Goal: Task Accomplishment & Management: Manage account settings

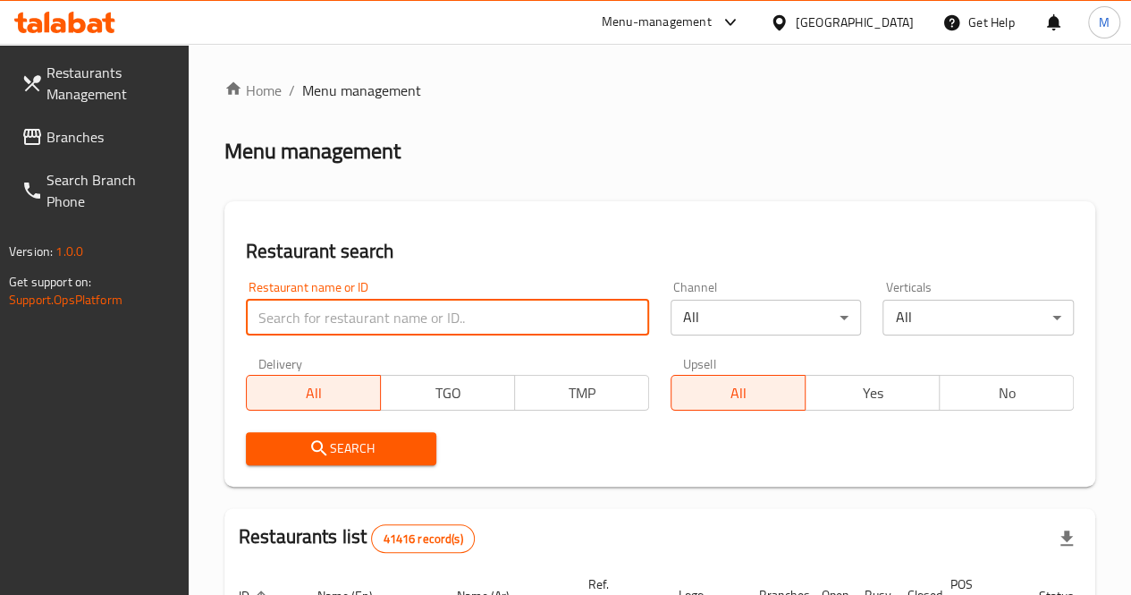
click at [359, 330] on input "search" at bounding box center [447, 318] width 403 height 36
paste input "HPDO2D"
click button "Search" at bounding box center [341, 448] width 191 height 33
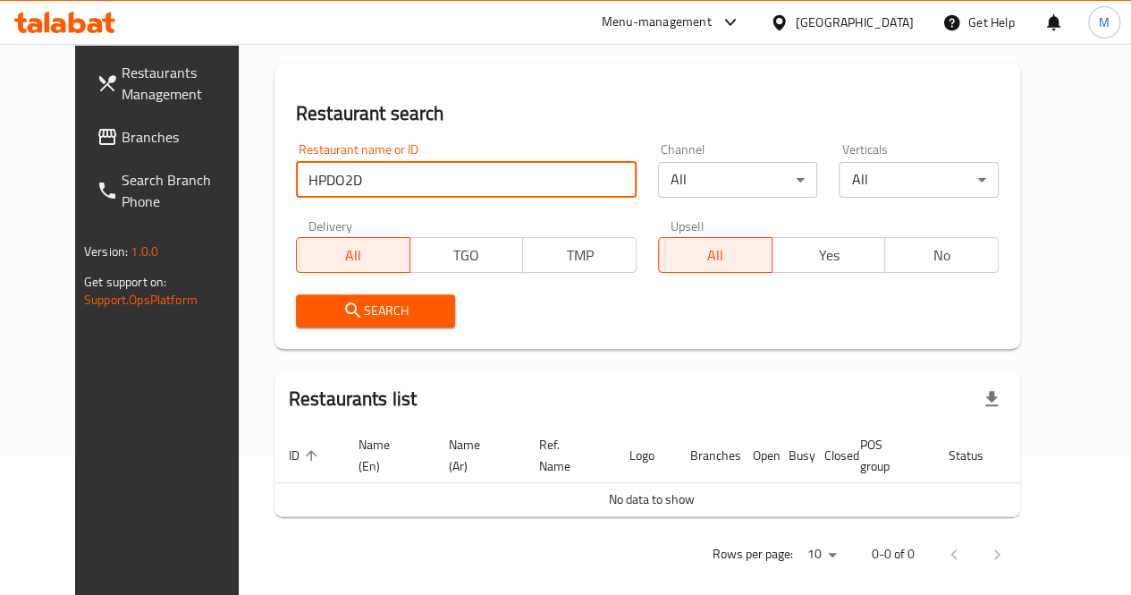
scroll to position [156, 0]
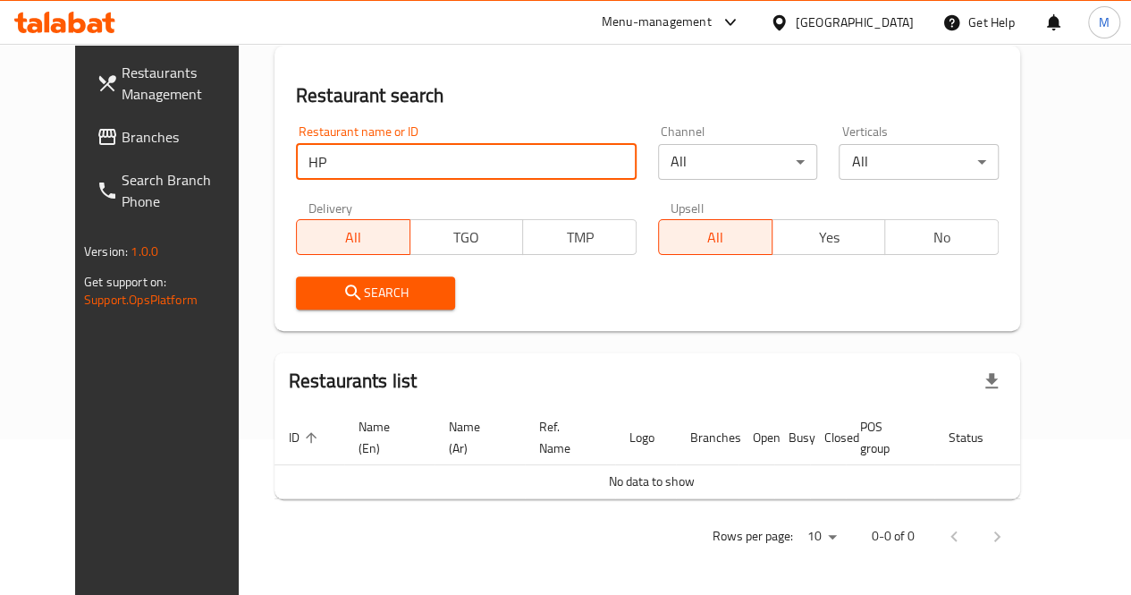
type input "H"
click at [122, 131] on span "Branches" at bounding box center [186, 136] width 128 height 21
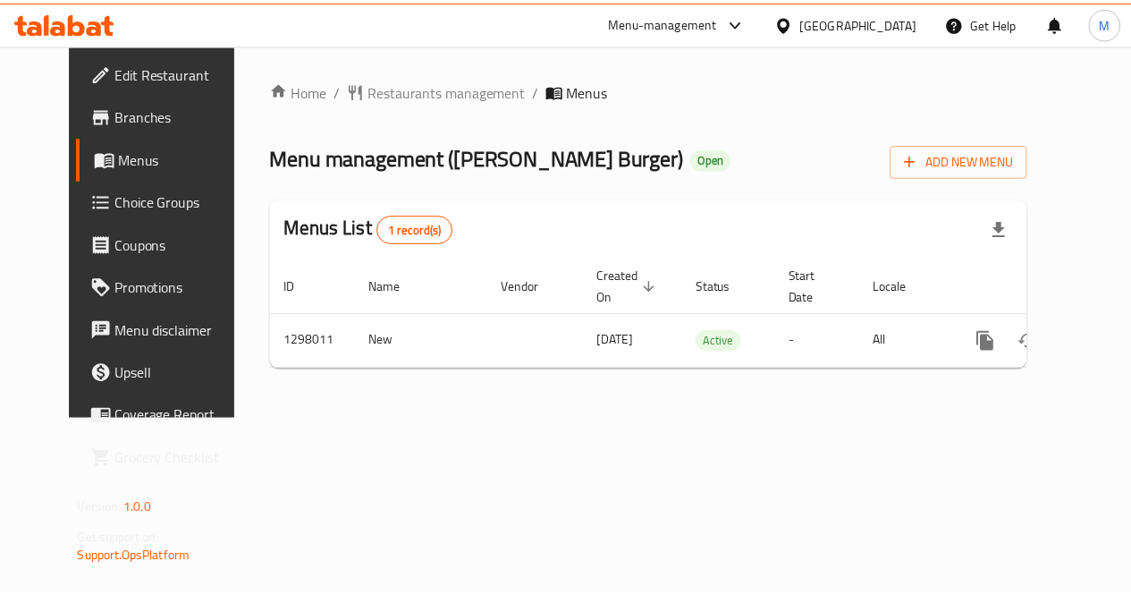
scroll to position [0, 6]
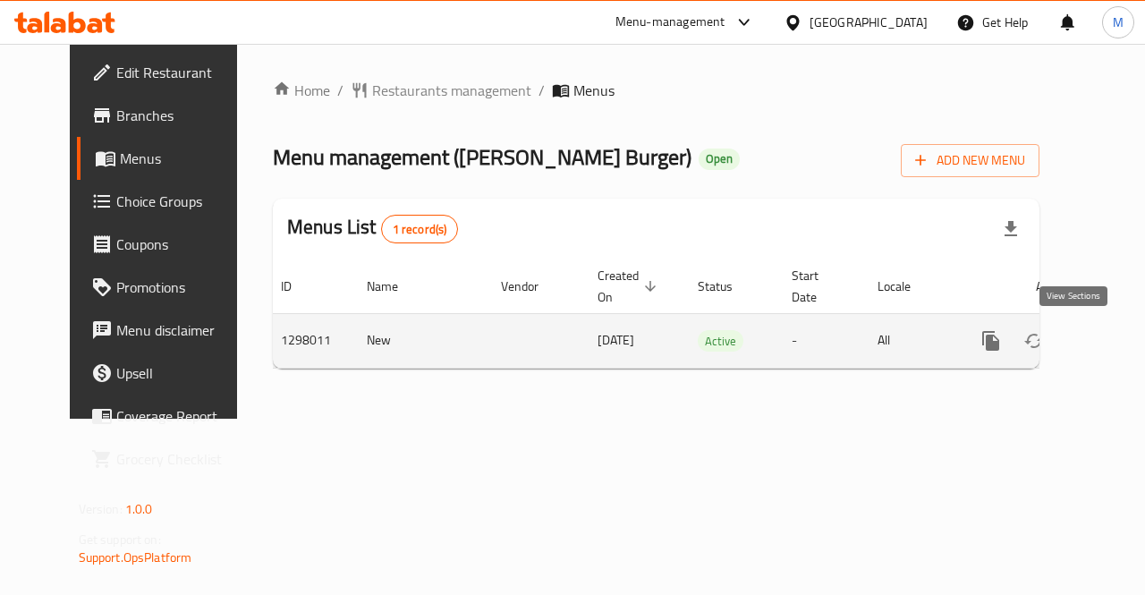
click at [1109, 344] on icon "enhanced table" at bounding box center [1119, 340] width 21 height 21
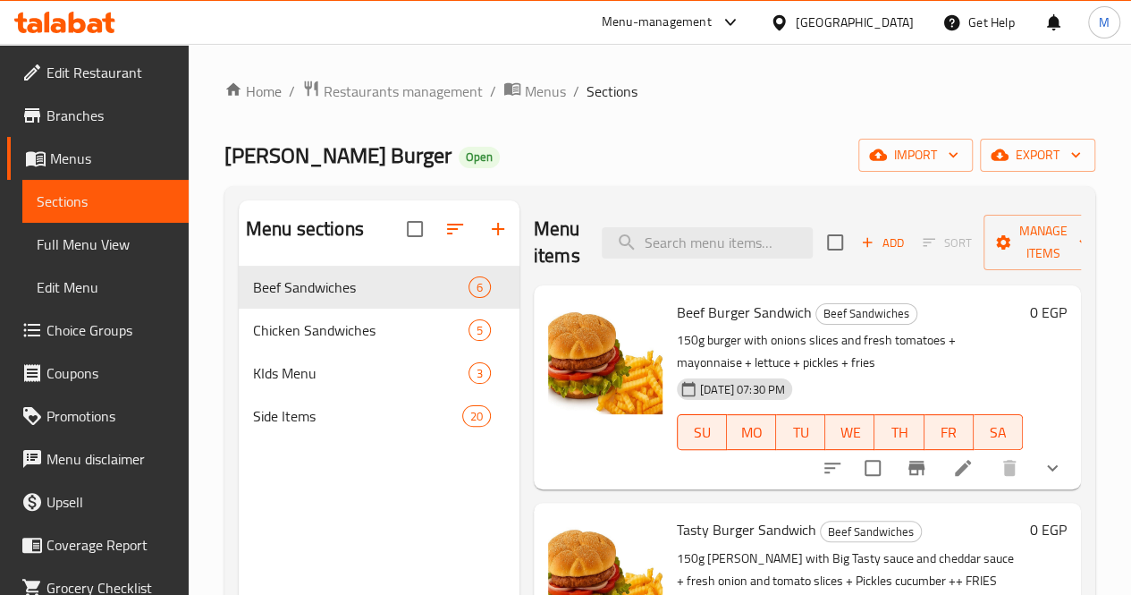
click at [95, 105] on span "Branches" at bounding box center [111, 115] width 128 height 21
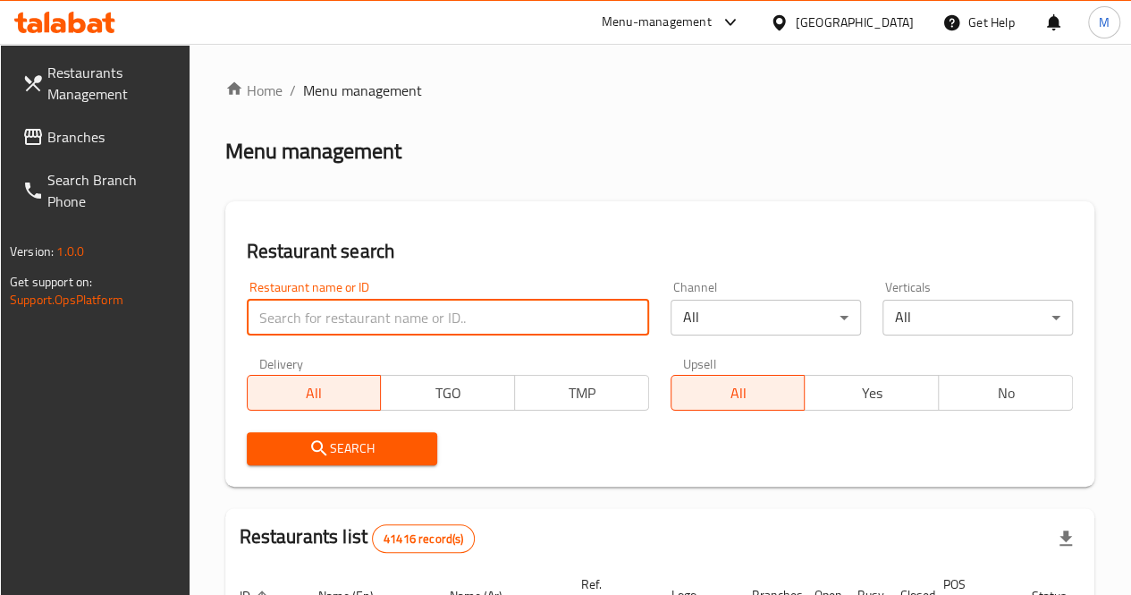
click at [362, 318] on input "search" at bounding box center [448, 318] width 402 height 36
click button "Search" at bounding box center [342, 448] width 191 height 33
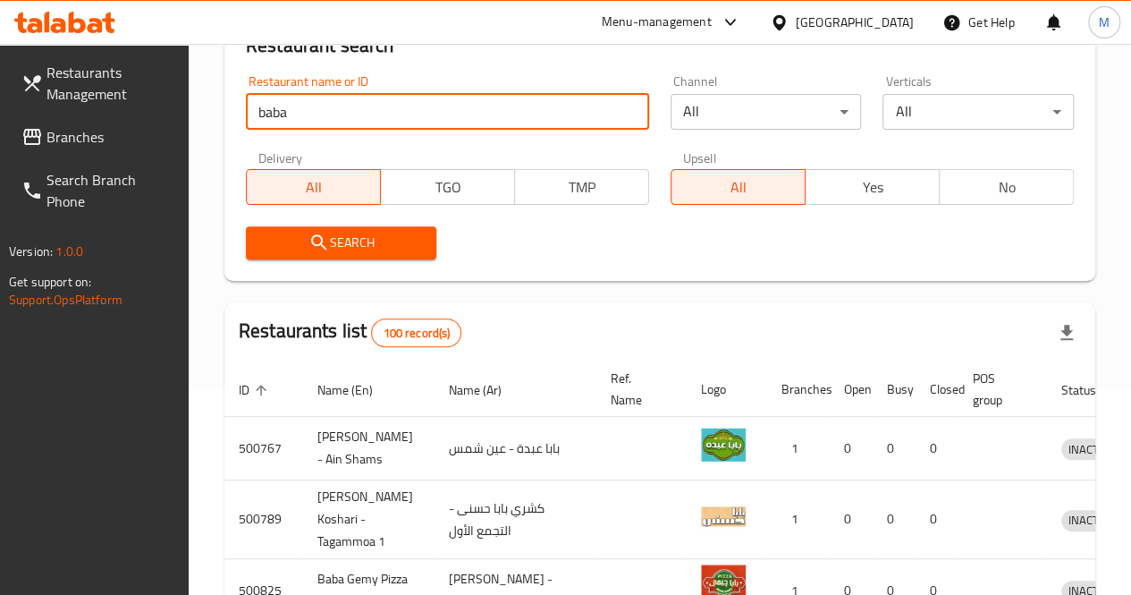
scroll to position [91, 0]
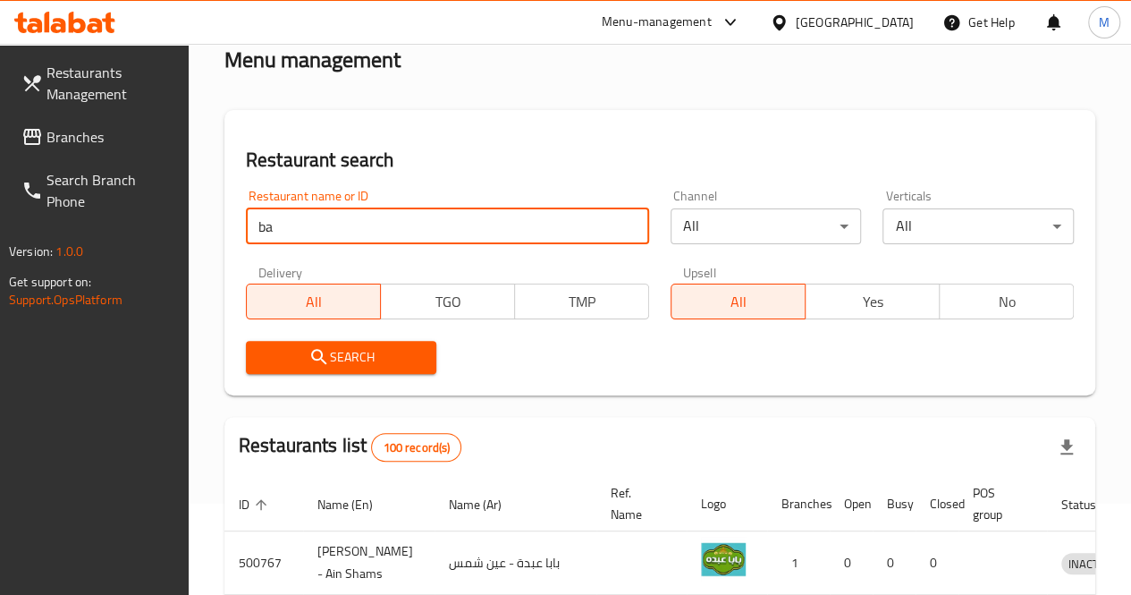
type input "b"
paste input "750195"
type input "750195"
click button "Search" at bounding box center [341, 357] width 191 height 33
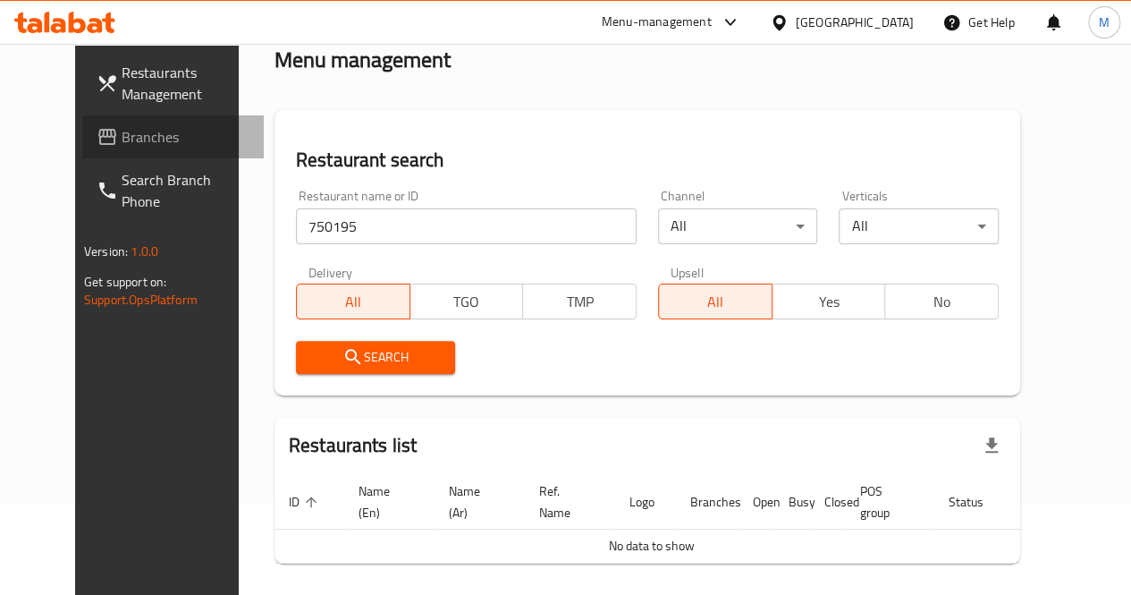
click at [114, 153] on link "Branches" at bounding box center [173, 136] width 182 height 43
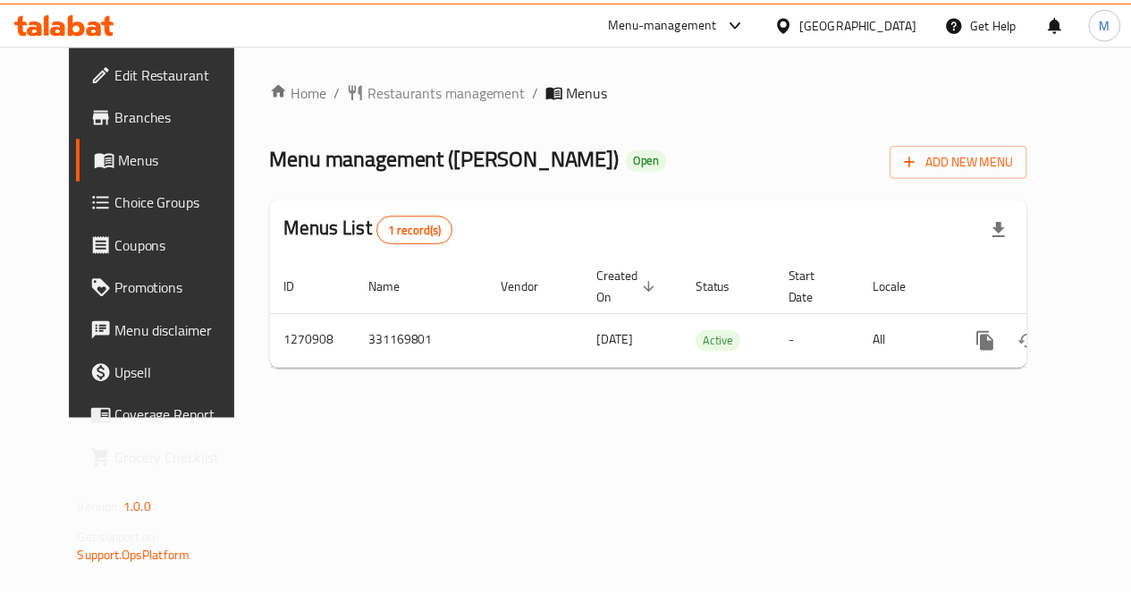
scroll to position [0, 6]
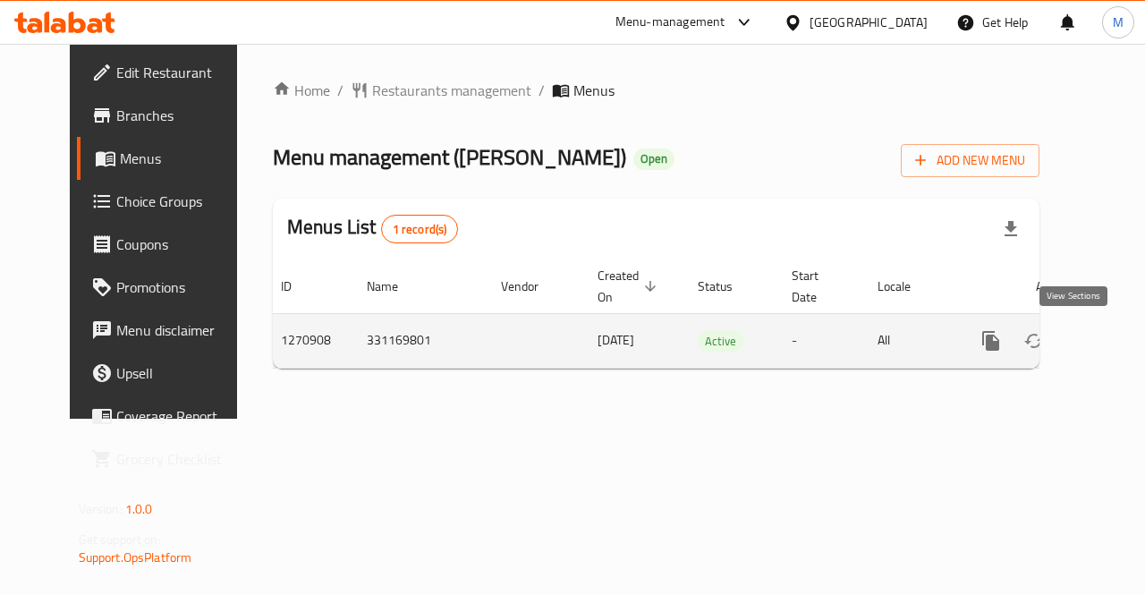
click at [1109, 339] on icon "enhanced table" at bounding box center [1119, 340] width 21 height 21
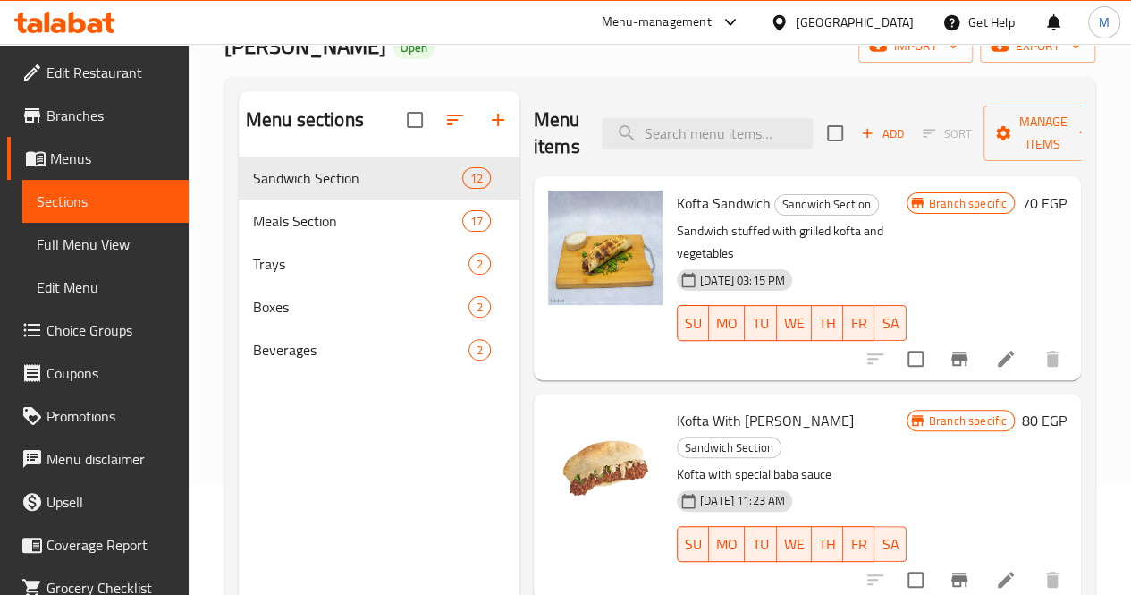
scroll to position [108, 0]
click at [69, 244] on span "Full Menu View" at bounding box center [106, 243] width 138 height 21
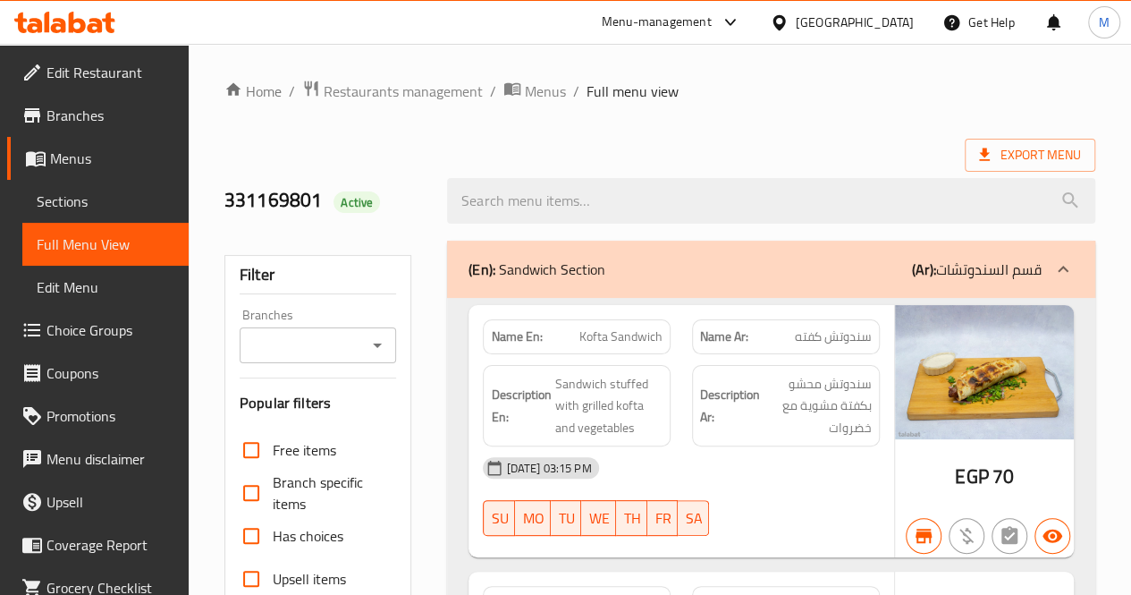
click at [72, 199] on span "Sections" at bounding box center [106, 201] width 138 height 21
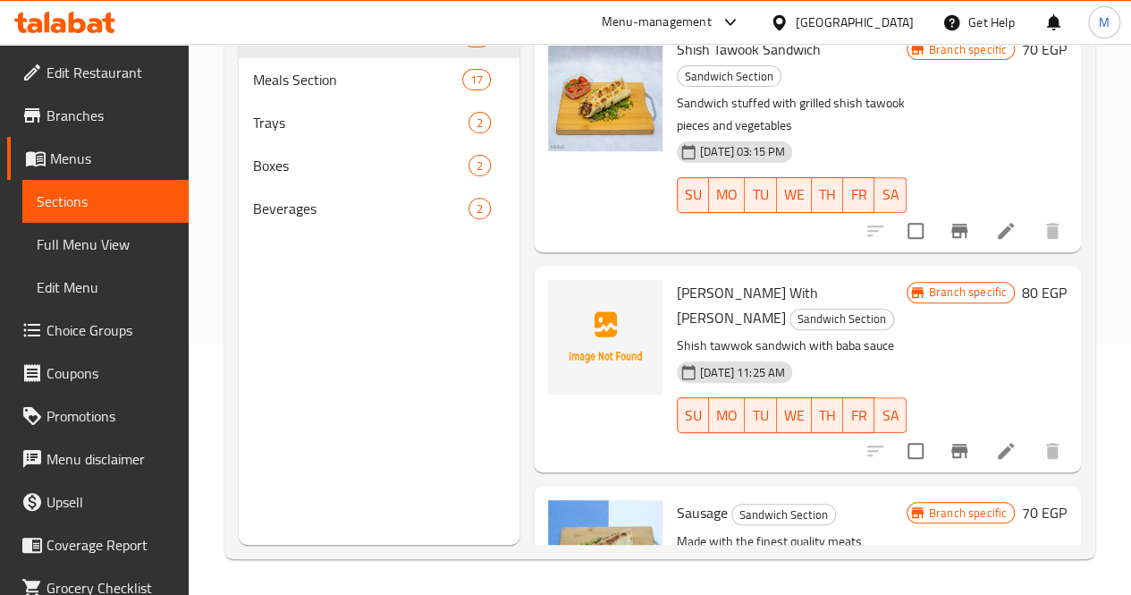
scroll to position [515, 0]
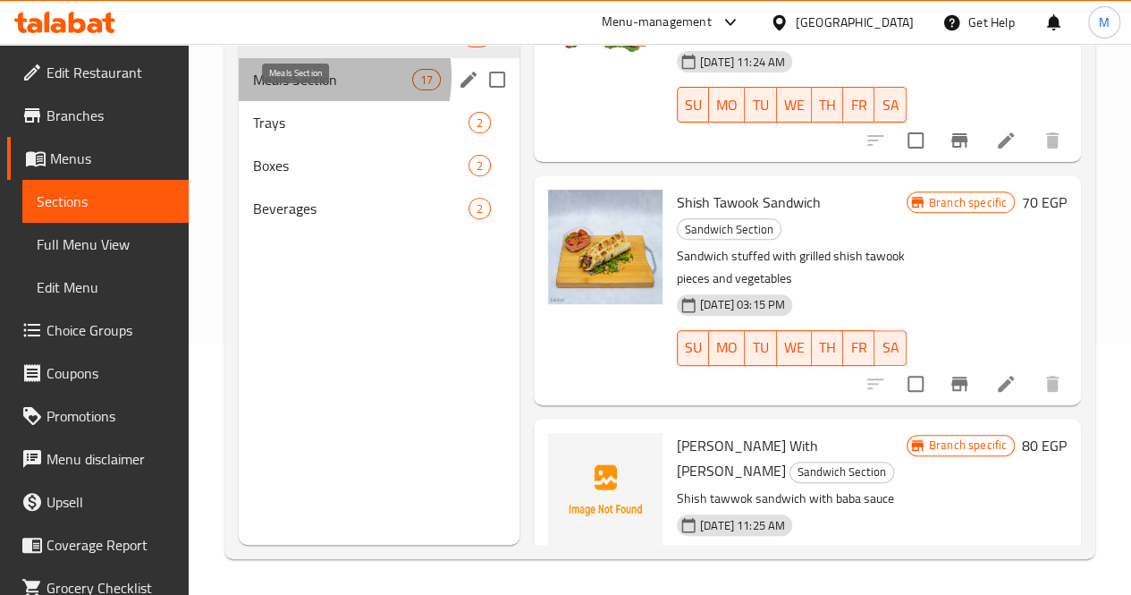
click at [304, 90] on span "Meals Section" at bounding box center [332, 79] width 159 height 21
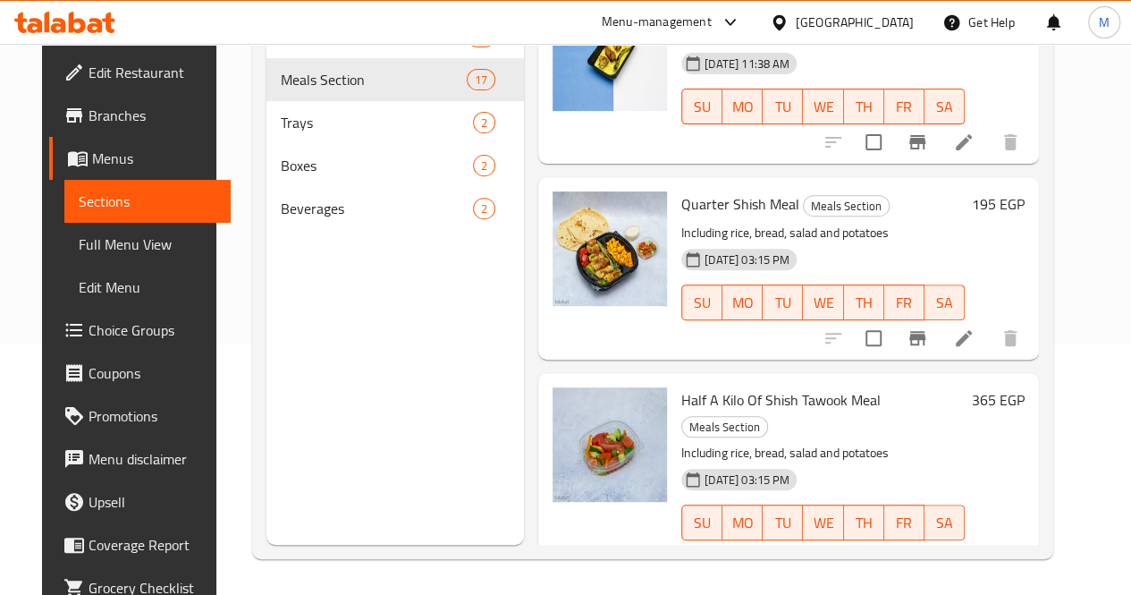
scroll to position [2798, 0]
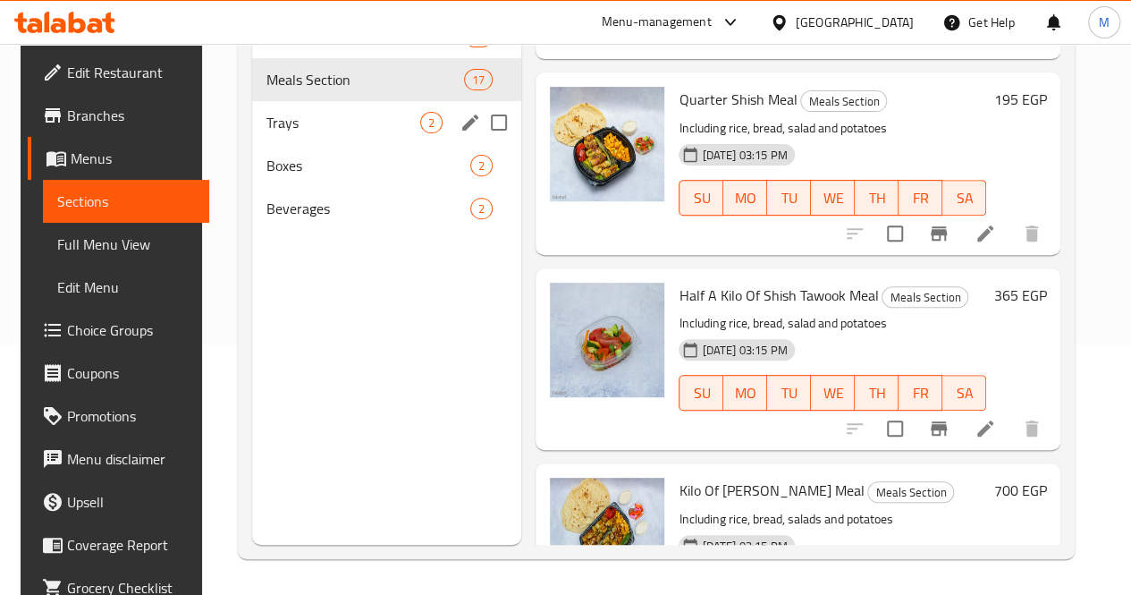
click at [370, 144] on div "Trays 2" at bounding box center [386, 122] width 269 height 43
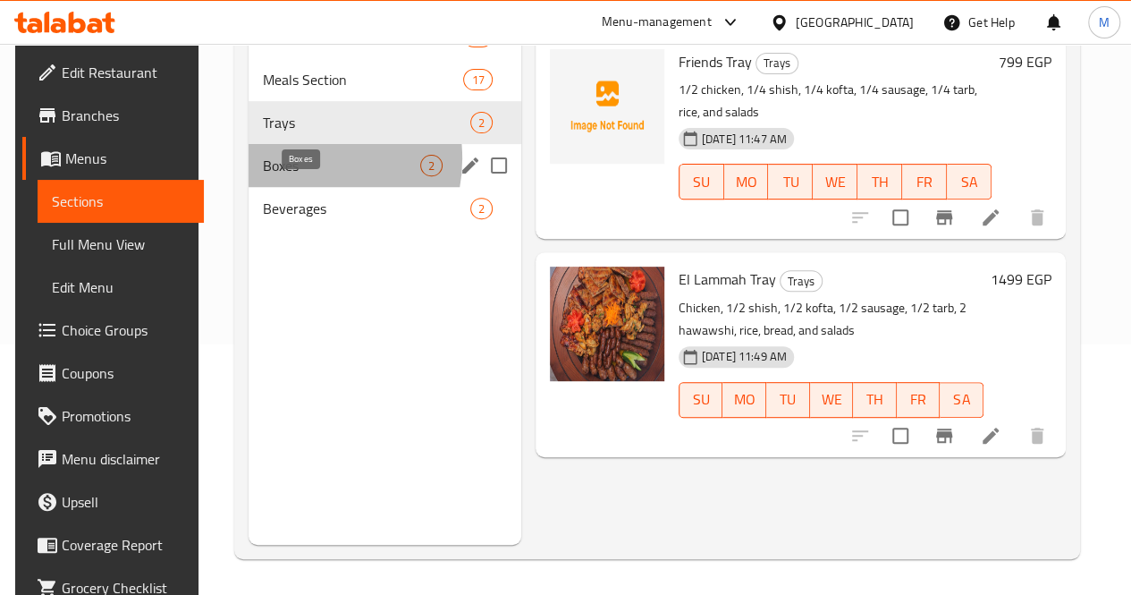
click at [288, 176] on span "Boxes" at bounding box center [341, 165] width 157 height 21
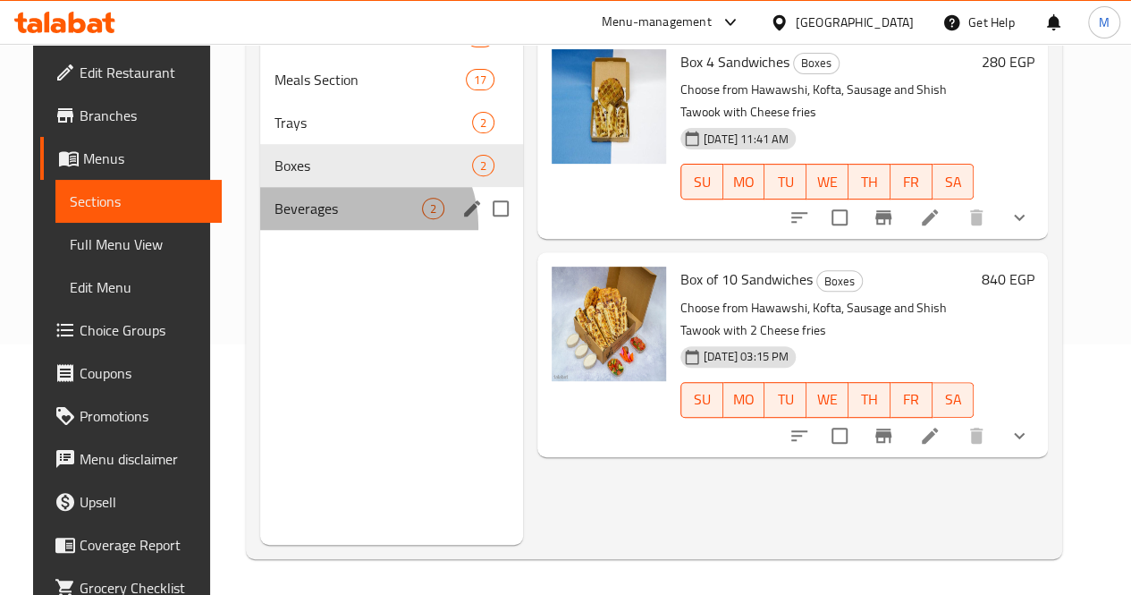
click at [330, 230] on div "Beverages 2" at bounding box center [391, 208] width 263 height 43
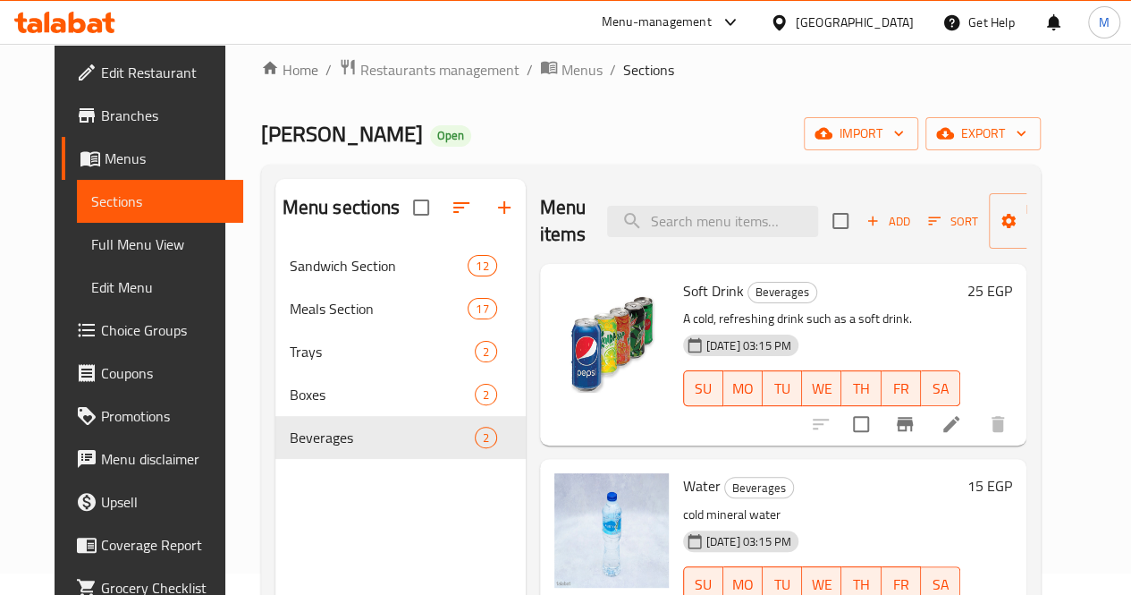
scroll to position [18, 0]
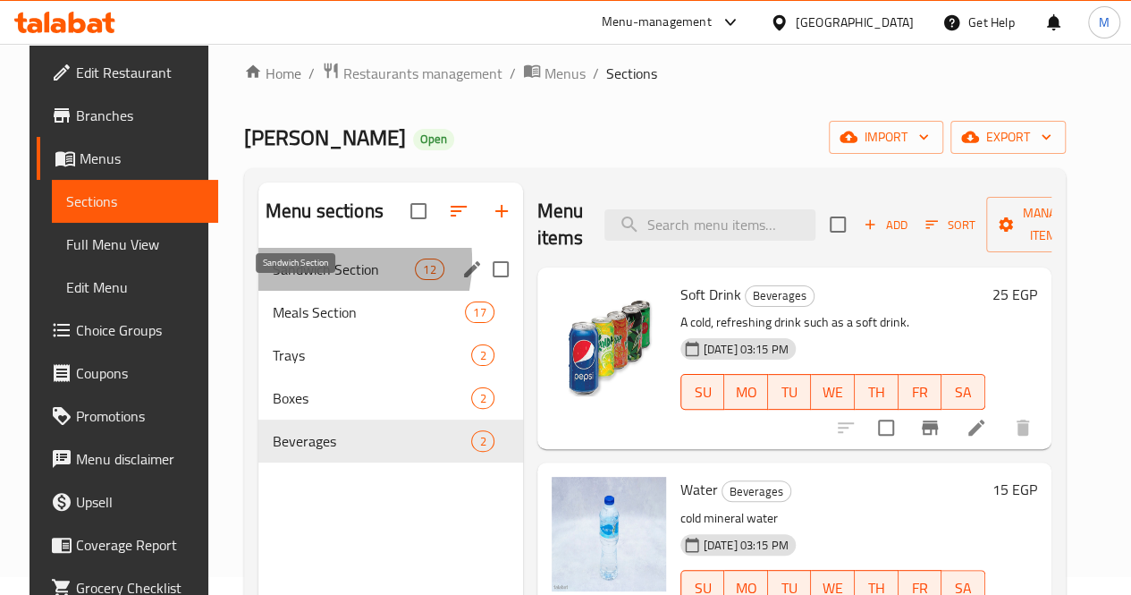
click at [300, 280] on span "Sandwich Section" at bounding box center [344, 268] width 142 height 21
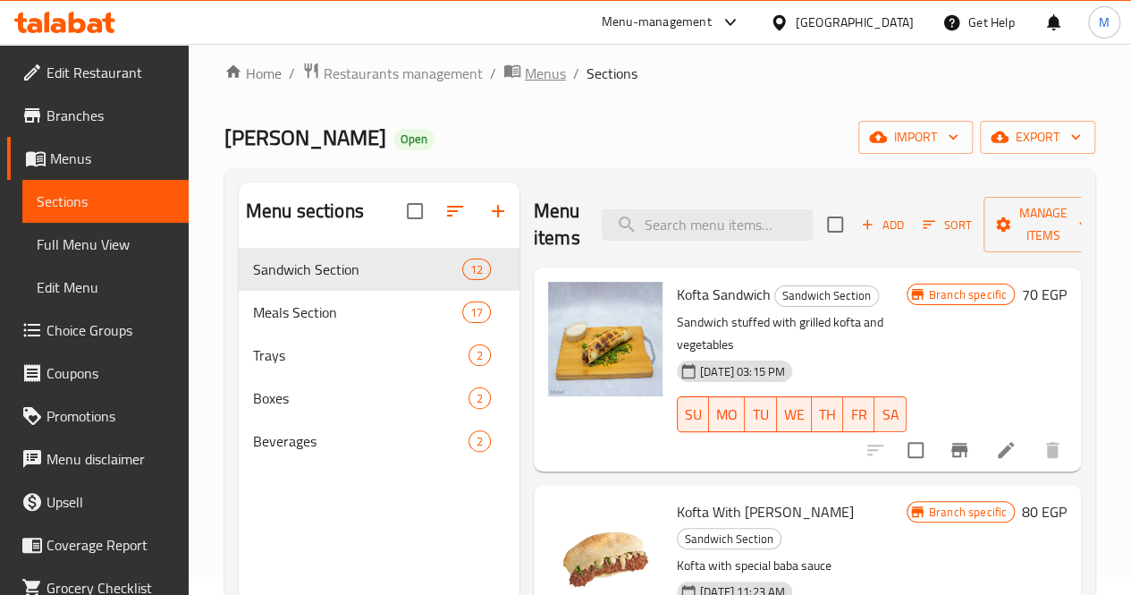
click at [532, 64] on span "Menus" at bounding box center [545, 73] width 41 height 21
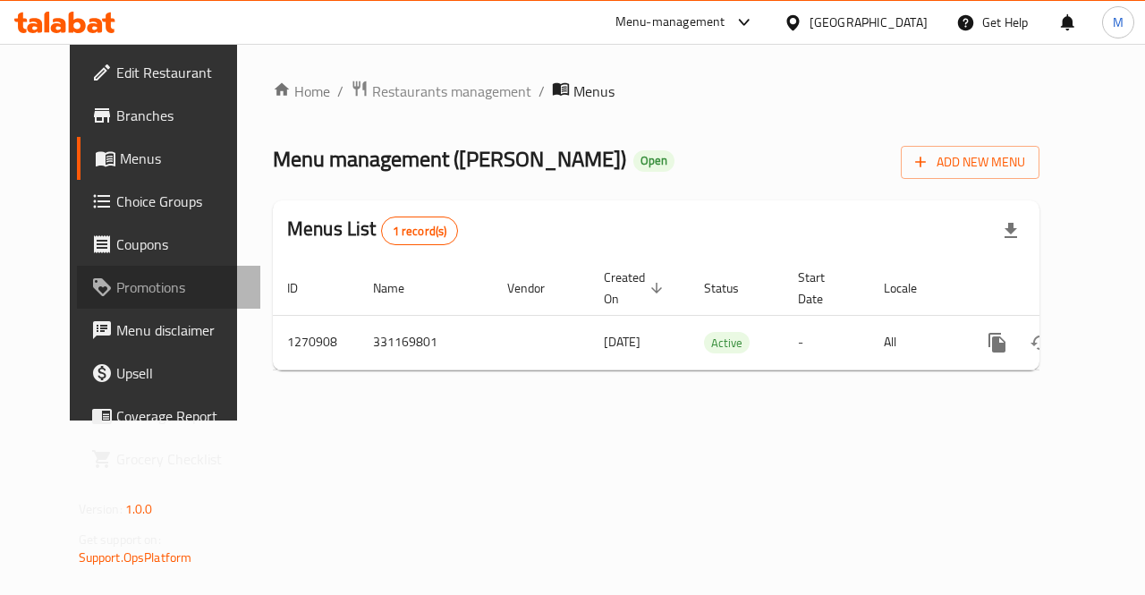
click at [116, 289] on span "Promotions" at bounding box center [181, 286] width 131 height 21
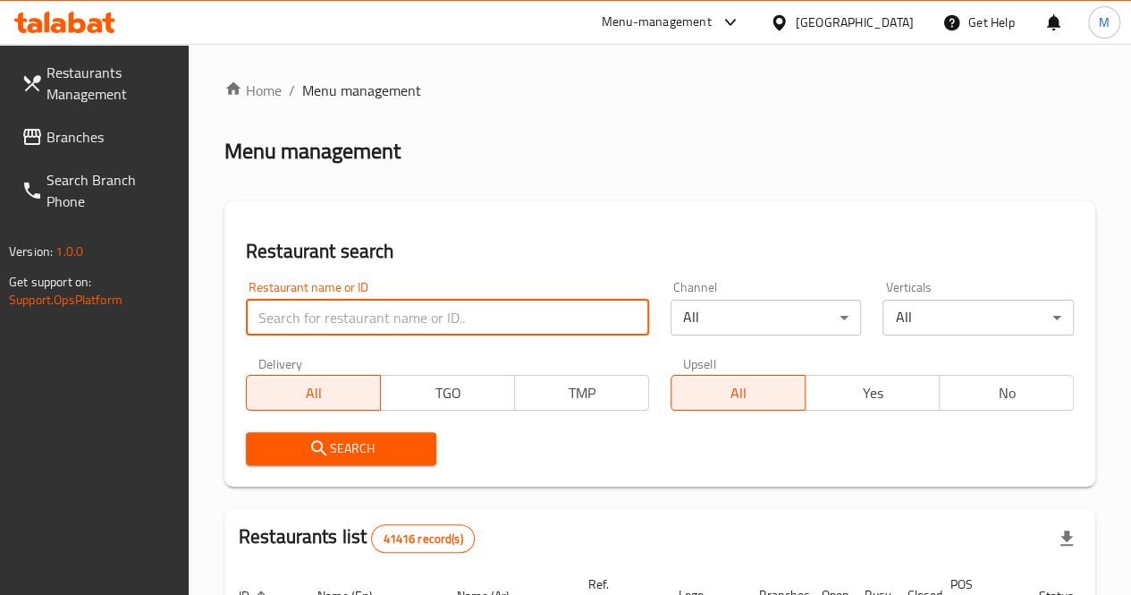
click at [354, 326] on input "search" at bounding box center [447, 318] width 403 height 36
type input "v"
paste input "709449"
type input "709449"
click button "Search" at bounding box center [341, 448] width 191 height 33
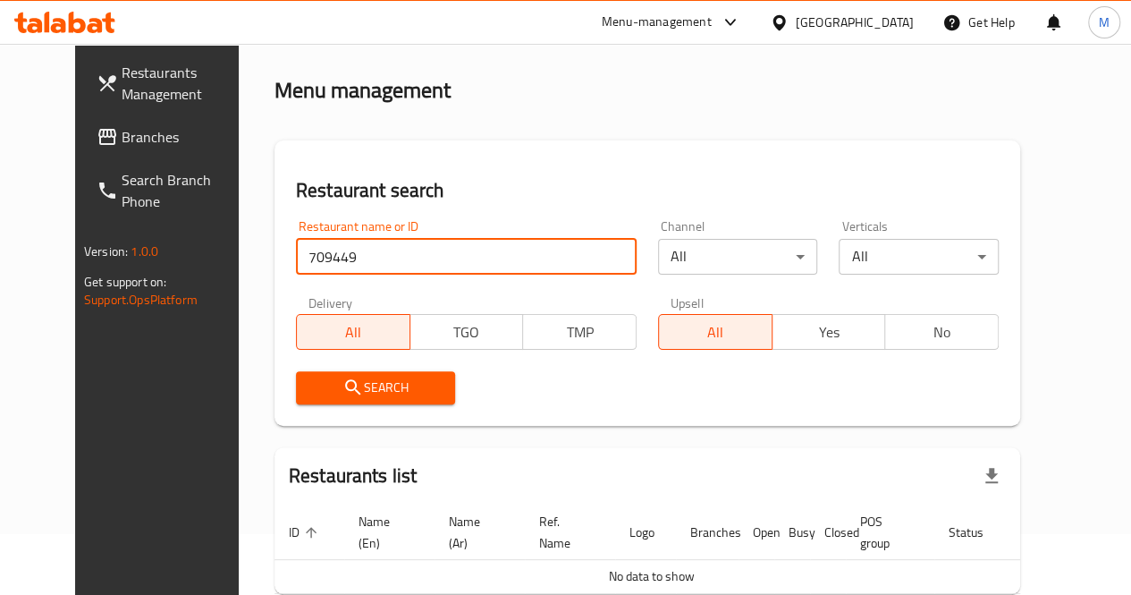
scroll to position [60, 0]
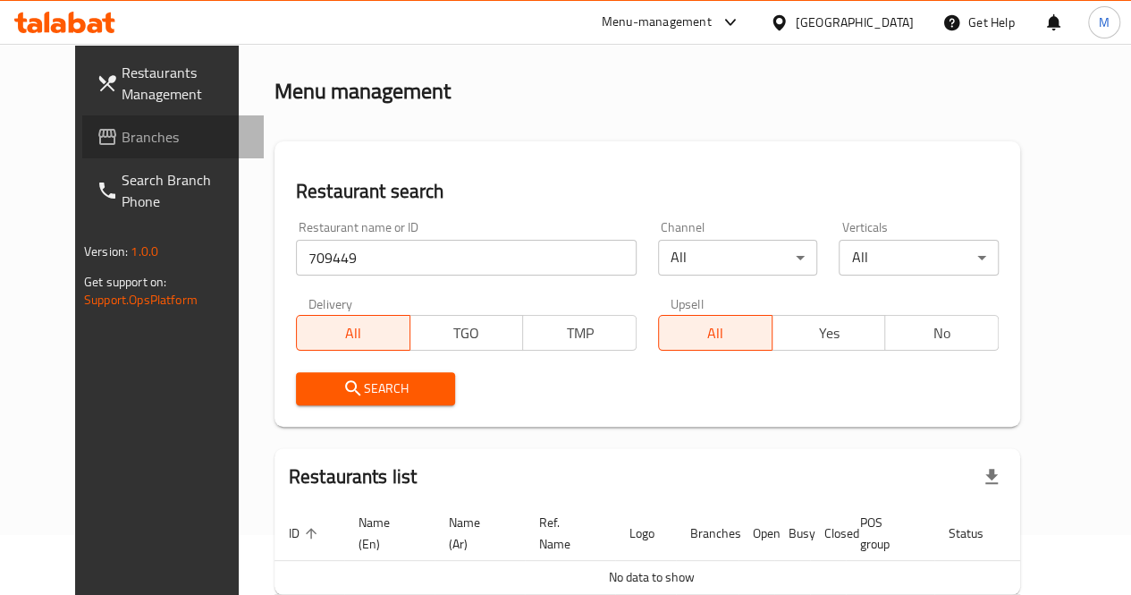
click at [122, 139] on span "Branches" at bounding box center [186, 136] width 128 height 21
